Goal: Transaction & Acquisition: Purchase product/service

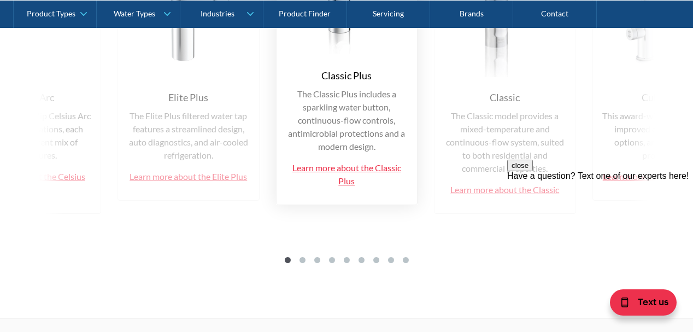
scroll to position [2658, 0]
click at [464, 240] on div "Arc Plus The Zip Arc Plus is a versatile filtered water tap that comes in sever…" at bounding box center [346, 72] width 671 height 391
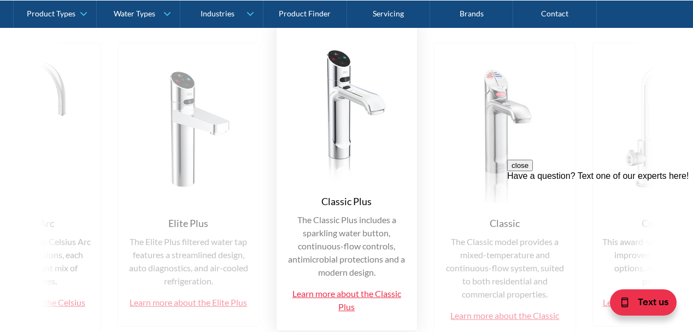
scroll to position [2549, 0]
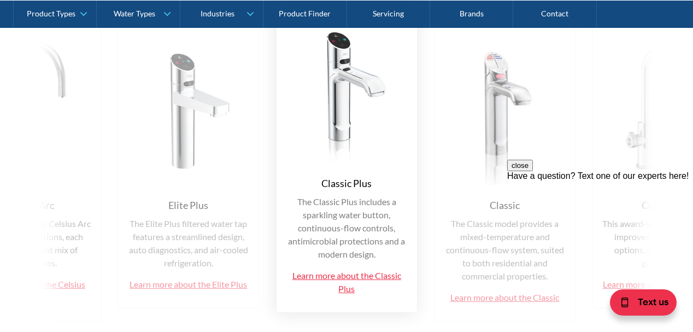
click at [504, 138] on img at bounding box center [504, 109] width 123 height 151
click at [501, 210] on div "Classic" at bounding box center [504, 205] width 30 height 15
click at [493, 228] on p "The Classic model provides a mixed-temperature and continuous-flow system, suit…" at bounding box center [504, 250] width 123 height 66
click at [533, 171] on button "close" at bounding box center [520, 165] width 26 height 11
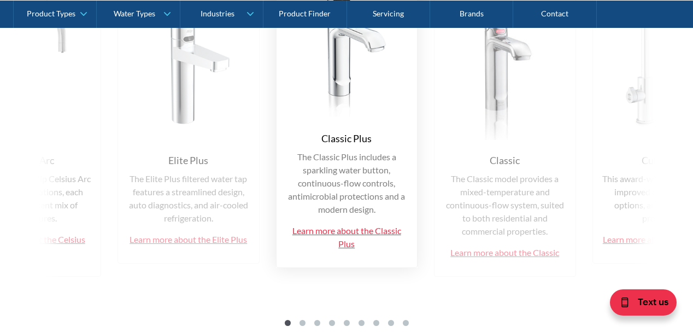
scroll to position [2604, 0]
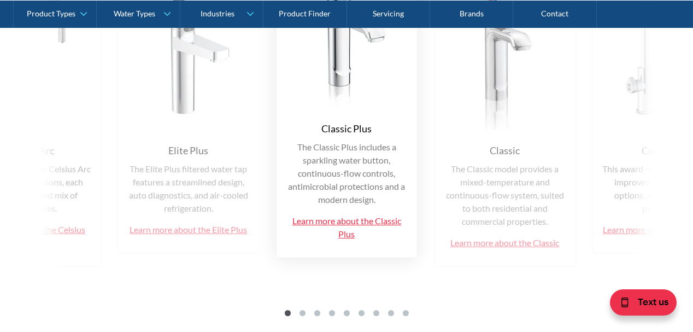
click at [349, 216] on link "Learn more about the Classic Plus" at bounding box center [346, 226] width 109 height 23
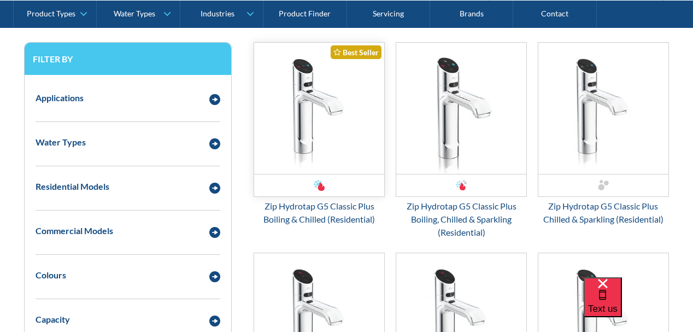
scroll to position [510, 0]
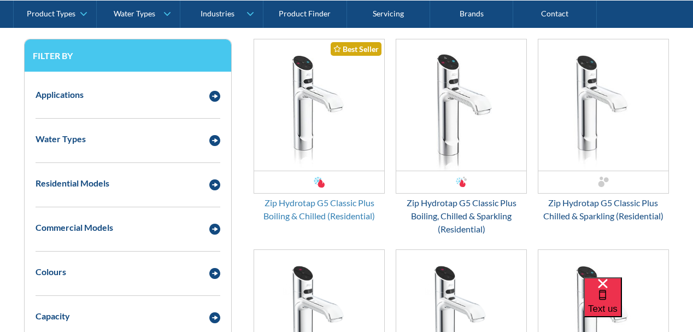
click at [343, 203] on div "Zip Hydrotap G5 Classic Plus Boiling & Chilled (Residential)" at bounding box center [318, 209] width 131 height 26
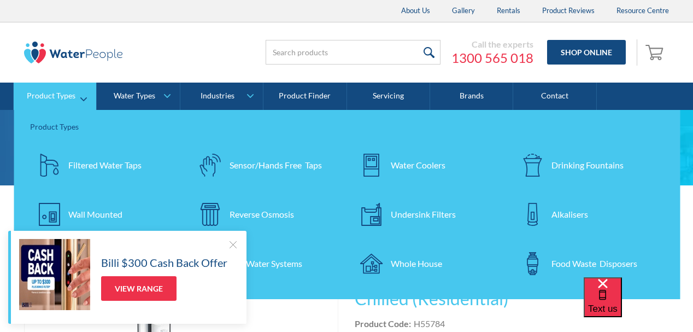
scroll to position [18, 0]
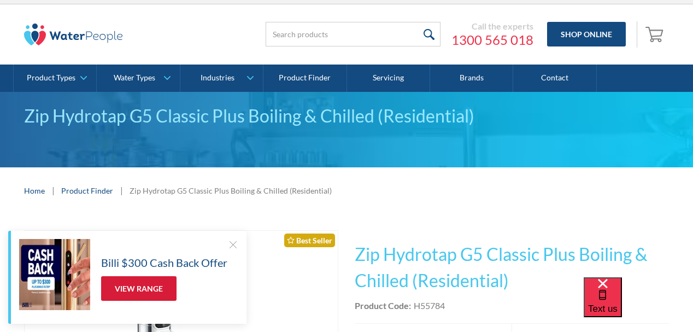
click at [127, 287] on link "View Range" at bounding box center [138, 288] width 75 height 25
